Goal: Find specific page/section: Find specific page/section

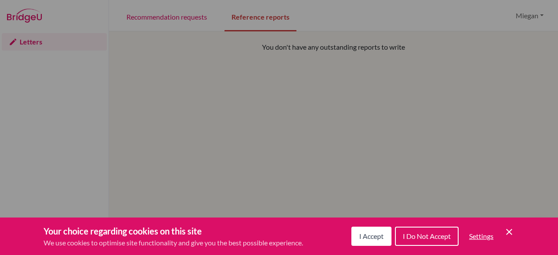
click at [376, 236] on span "I Accept" at bounding box center [371, 236] width 24 height 8
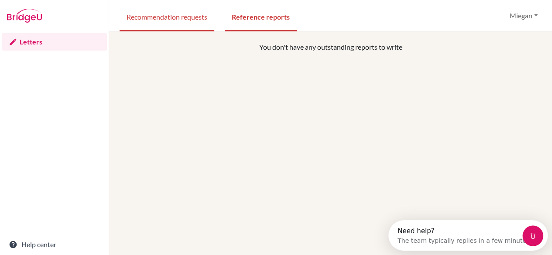
click at [158, 23] on link "Recommendation requests" at bounding box center [167, 16] width 95 height 30
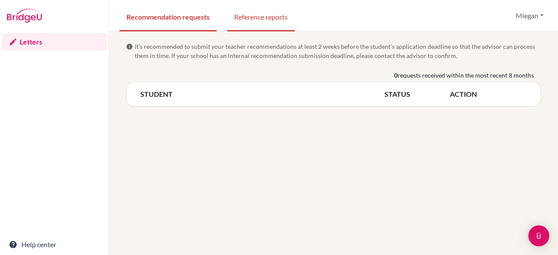
click at [249, 21] on link "Reference reports" at bounding box center [261, 16] width 68 height 30
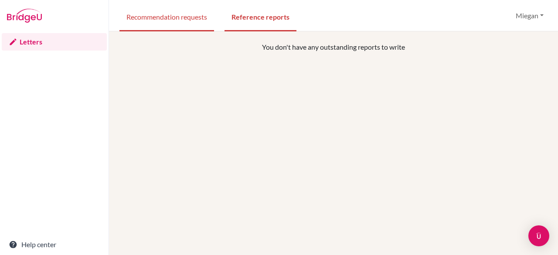
click at [181, 14] on link "Recommendation requests" at bounding box center [167, 16] width 95 height 30
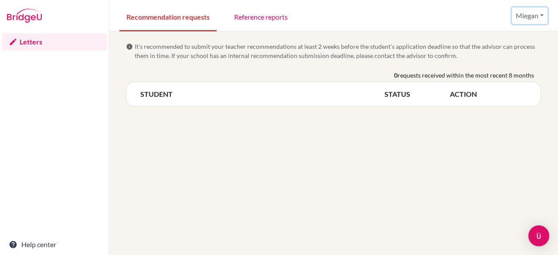
click at [535, 13] on button "Miegan" at bounding box center [530, 15] width 36 height 17
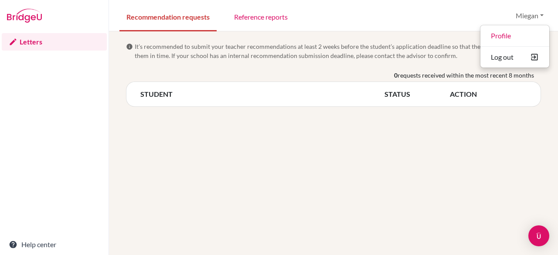
click at [475, 10] on div "Recommendation requests Reference reports Miegan Profile Log out Your browser i…" at bounding box center [333, 15] width 449 height 31
